Goal: Navigation & Orientation: Find specific page/section

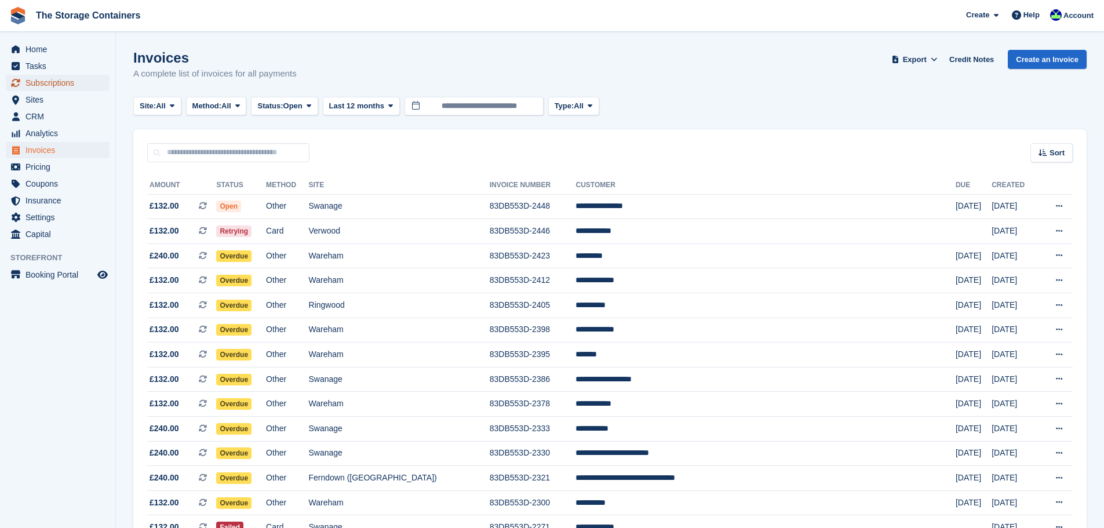
click at [60, 81] on span "Subscriptions" at bounding box center [61, 83] width 70 height 16
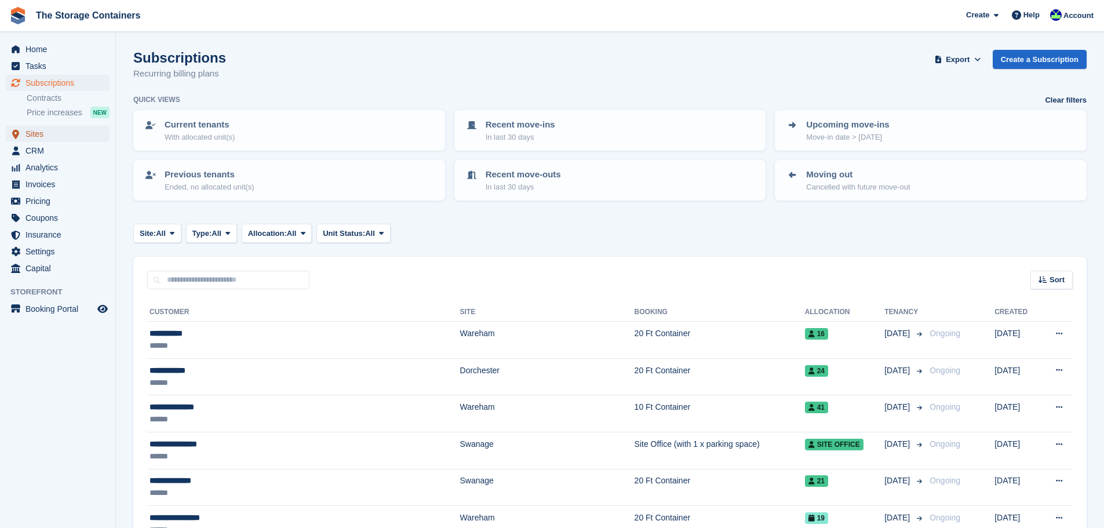
click at [42, 138] on span "Sites" at bounding box center [61, 134] width 70 height 16
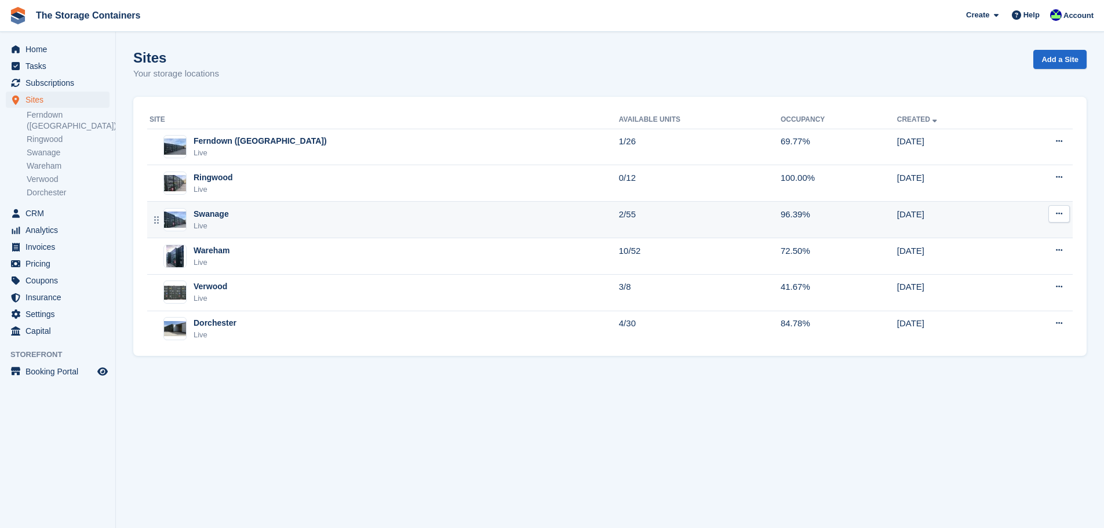
click at [301, 223] on div "Swanage Live" at bounding box center [385, 220] width 470 height 24
